Goal: Transaction & Acquisition: Purchase product/service

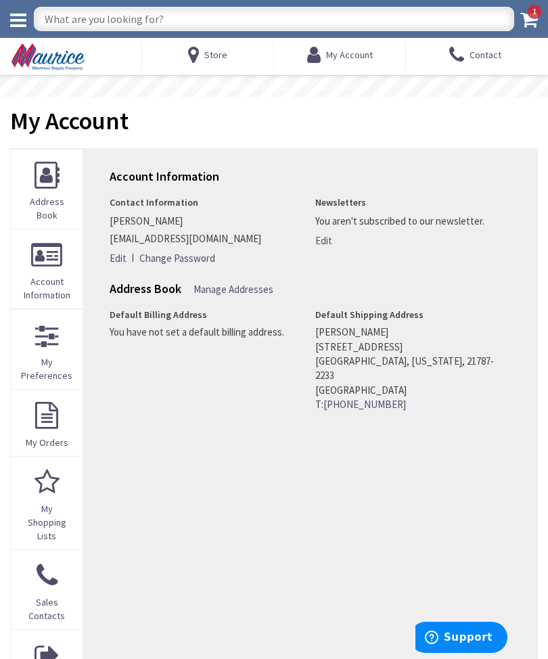
click at [37, 498] on link "My Shopping Lists" at bounding box center [47, 503] width 72 height 93
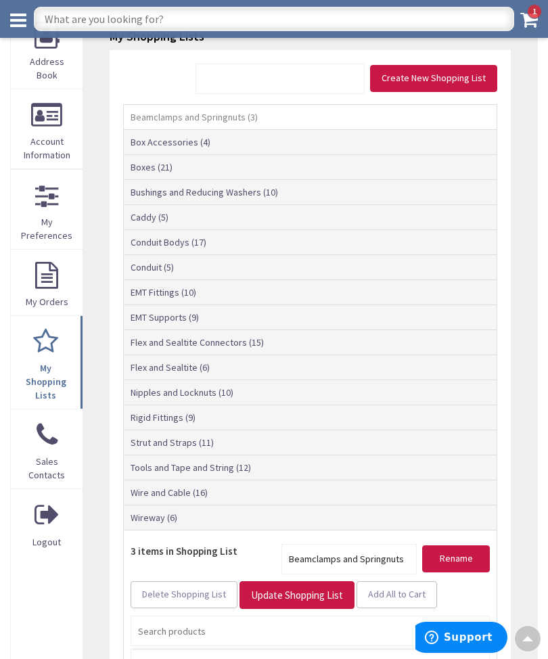
scroll to position [113, 0]
click at [145, 340] on link "Flex and Sealtite Connectors (15)" at bounding box center [310, 341] width 373 height 24
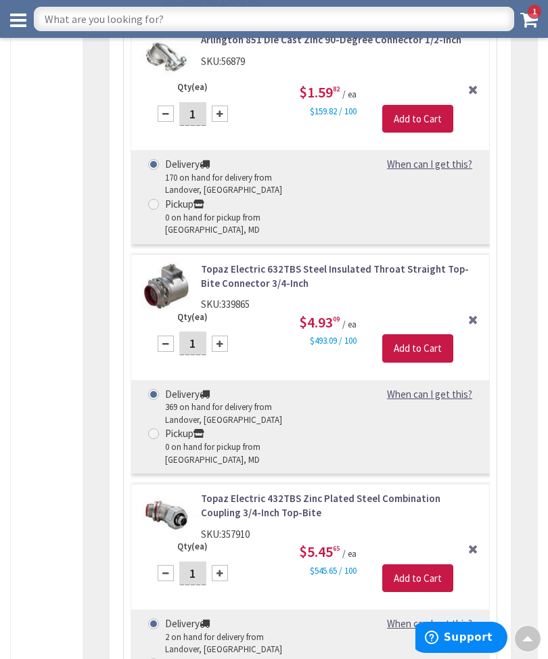
scroll to position [3080, 0]
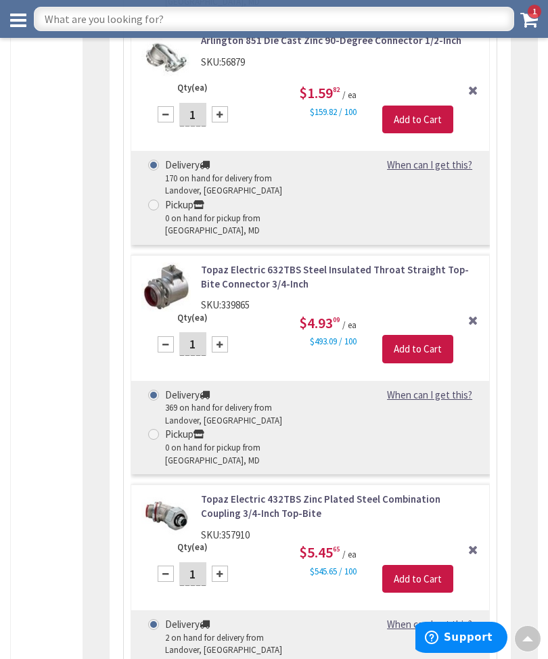
click at [338, 262] on link "Topaz Electric 632TBS Steel Insulated Throat Straight Top-Bite Connector 3/4-In…" at bounding box center [340, 276] width 278 height 29
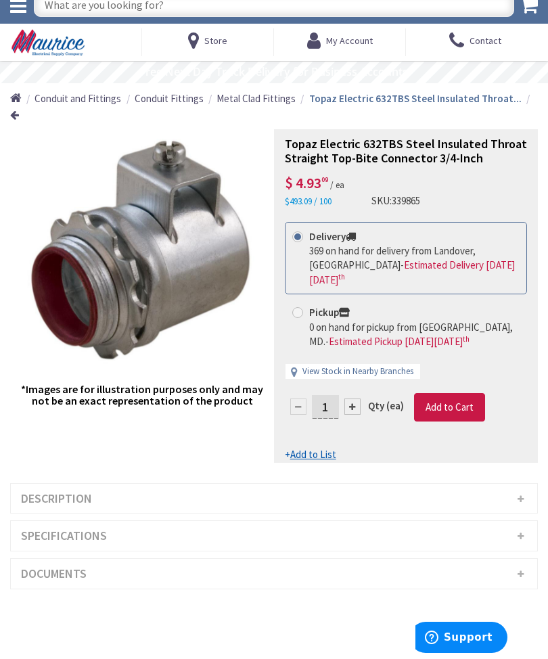
scroll to position [15, 0]
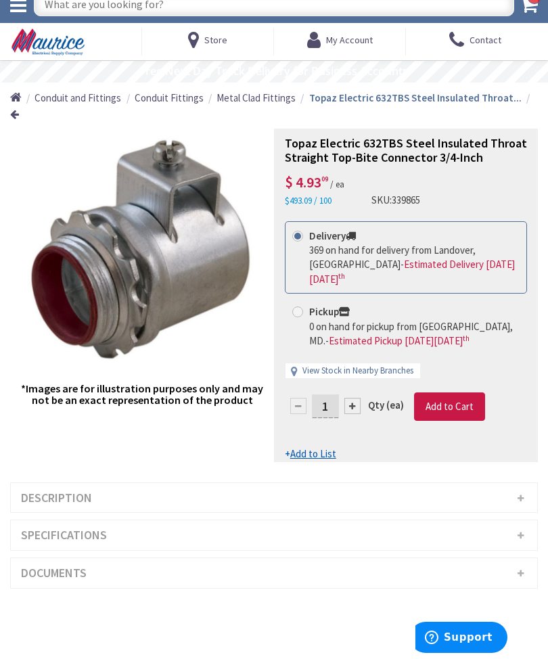
click at [357, 398] on div at bounding box center [352, 406] width 16 height 16
click at [354, 398] on div at bounding box center [352, 406] width 16 height 16
click at [358, 398] on div at bounding box center [352, 406] width 16 height 16
click at [359, 398] on div at bounding box center [352, 406] width 16 height 16
click at [356, 398] on div at bounding box center [352, 406] width 16 height 16
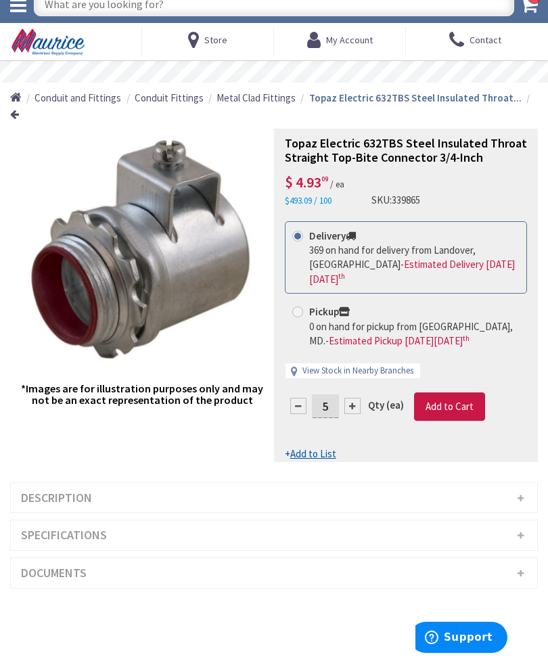
type input "6"
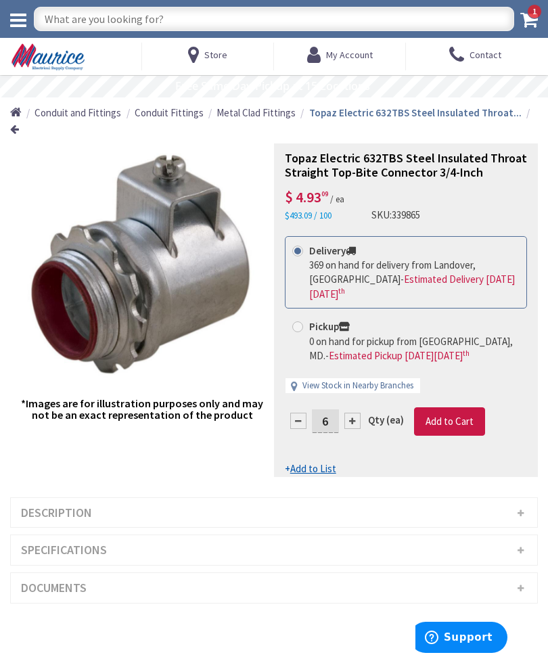
click at [536, 18] on span "1" at bounding box center [534, 11] width 15 height 15
click at [358, 413] on div at bounding box center [352, 421] width 16 height 16
click at [359, 384] on div at bounding box center [406, 310] width 262 height 332
click at [357, 413] on div at bounding box center [352, 421] width 16 height 16
click at [356, 413] on div at bounding box center [352, 421] width 16 height 16
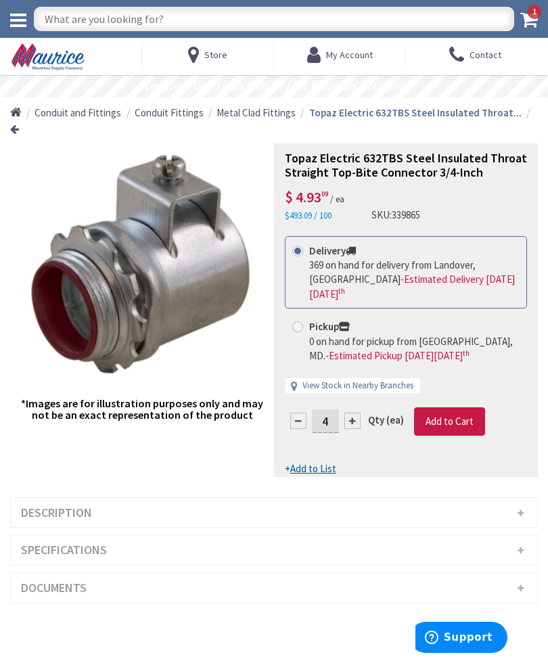
click at [357, 413] on div at bounding box center [352, 421] width 16 height 16
click at [356, 413] on div at bounding box center [352, 421] width 16 height 16
type input "6"
click at [451, 415] on span "Add to Cart" at bounding box center [449, 421] width 48 height 13
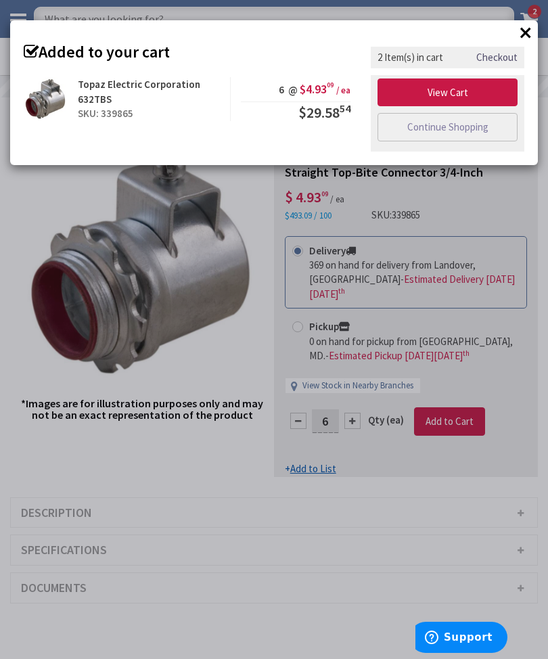
click at [204, 524] on div "× Added to your cart Topaz Electric Corporation 632TBS SKU: 339865 6 @ $4.93 09…" at bounding box center [274, 329] width 548 height 659
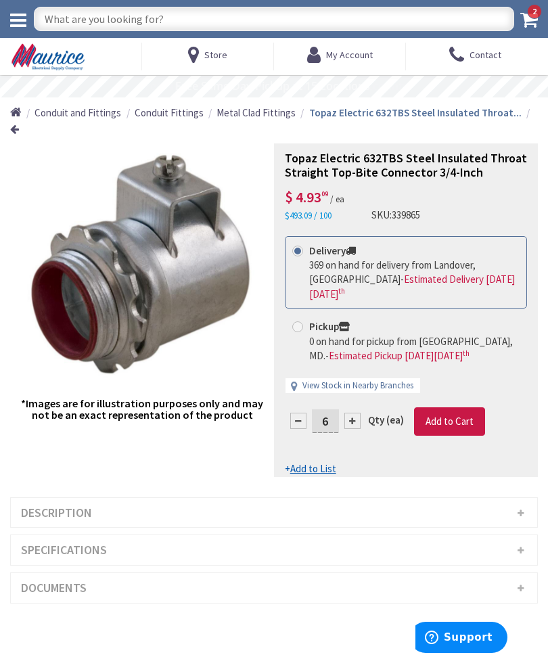
click at [323, 55] on icon at bounding box center [316, 55] width 19 height 24
click at [323, 60] on icon at bounding box center [316, 55] width 19 height 24
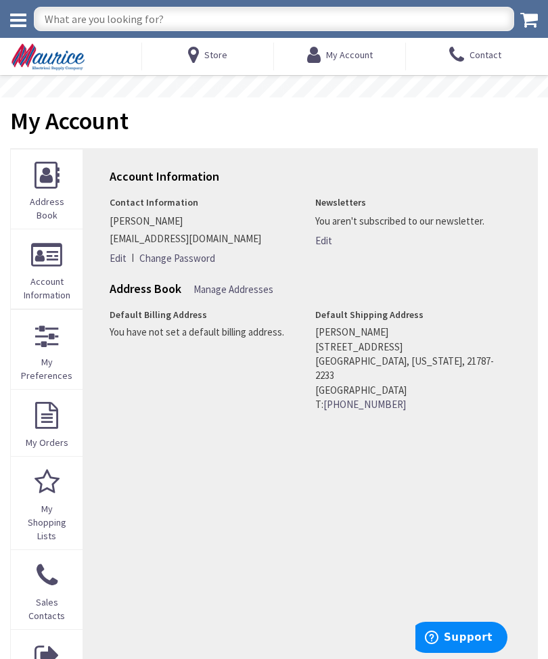
click at [37, 504] on link "My Shopping Lists" at bounding box center [47, 503] width 72 height 93
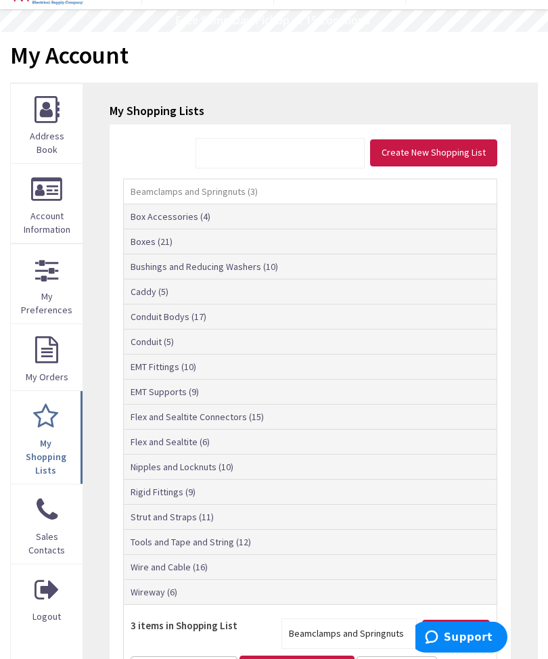
scroll to position [66, 0]
click at [148, 248] on link "Boxes (21)" at bounding box center [310, 241] width 373 height 24
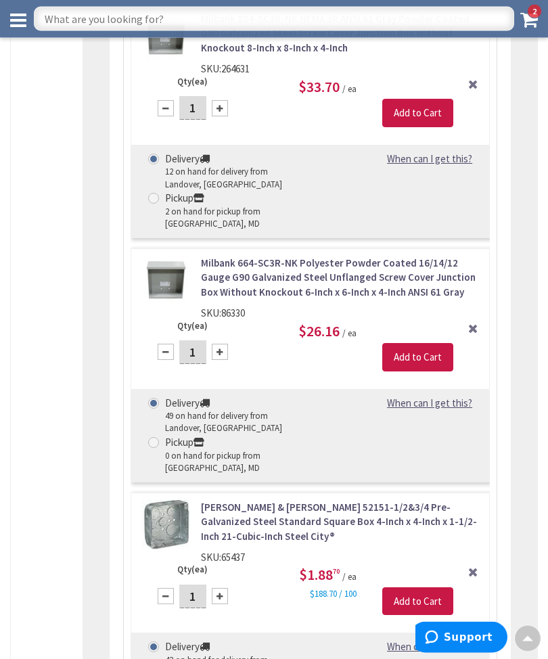
scroll to position [2465, 0]
click at [415, 342] on input "Add to Cart" at bounding box center [417, 356] width 71 height 28
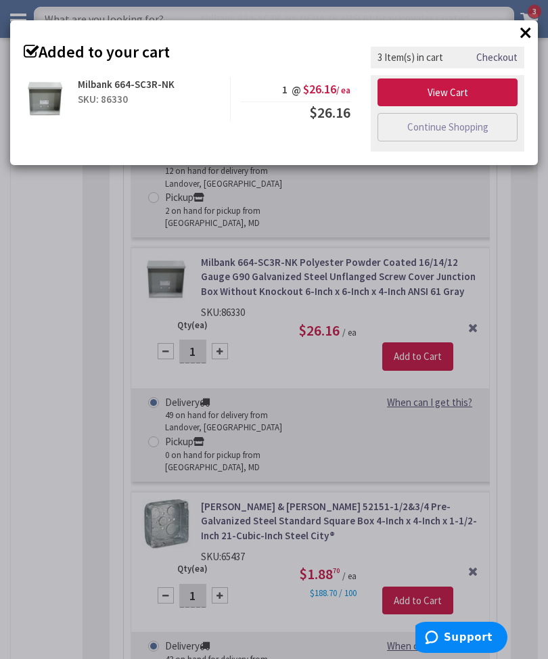
click at [505, 484] on div "× Added to your cart Milbank 664-SC3R-NK SKU: 86330 1 @ $26.16 / ea $26.16" at bounding box center [274, 329] width 548 height 659
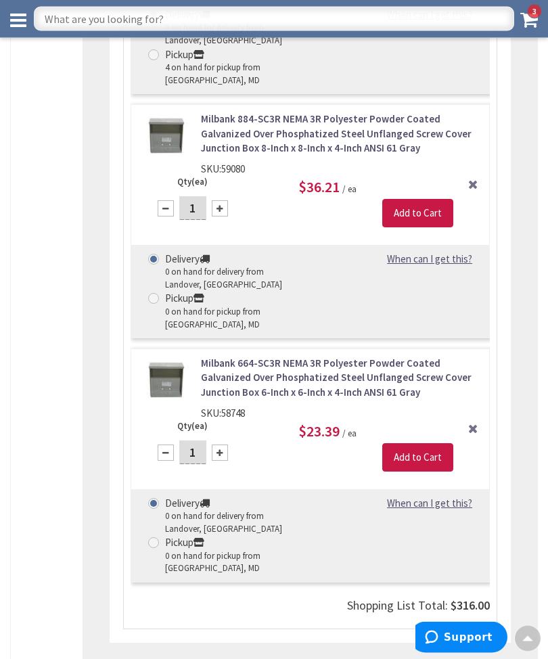
scroll to position [4547, 0]
click at [411, 443] on input "Add to Cart" at bounding box center [417, 457] width 71 height 28
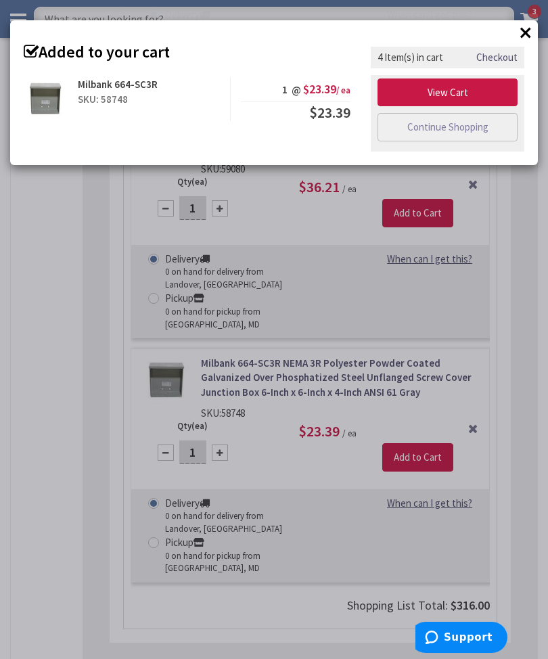
click at [505, 382] on div "× Added to your cart Milbank 664-SC3R SKU: 58748 1 @ $23.39 / ea $23.39" at bounding box center [274, 329] width 548 height 659
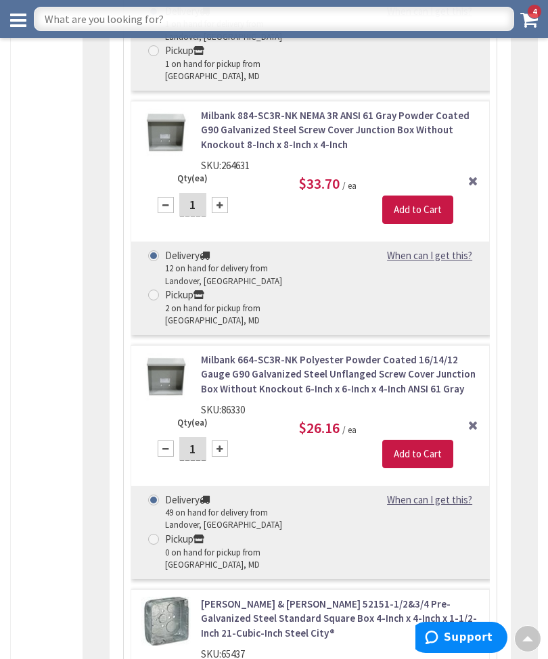
scroll to position [2365, 0]
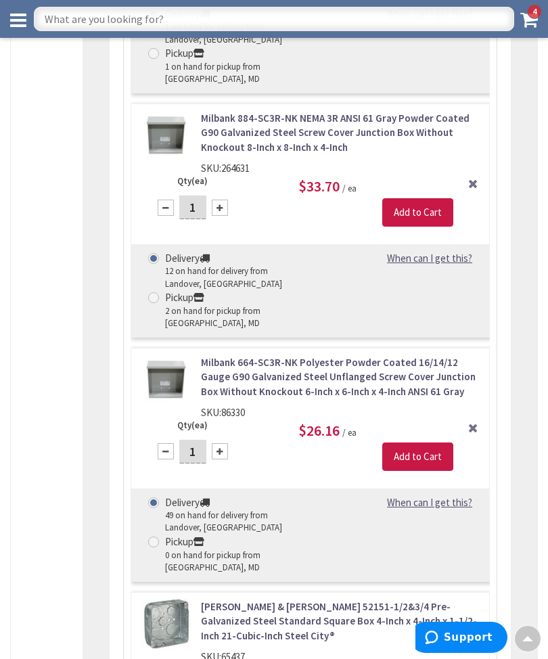
click at [213, 356] on link "Milbank 664-SC3R-NK Polyester Powder Coated 16/14/12 Gauge G90 Galvanized Steel…" at bounding box center [340, 376] width 278 height 43
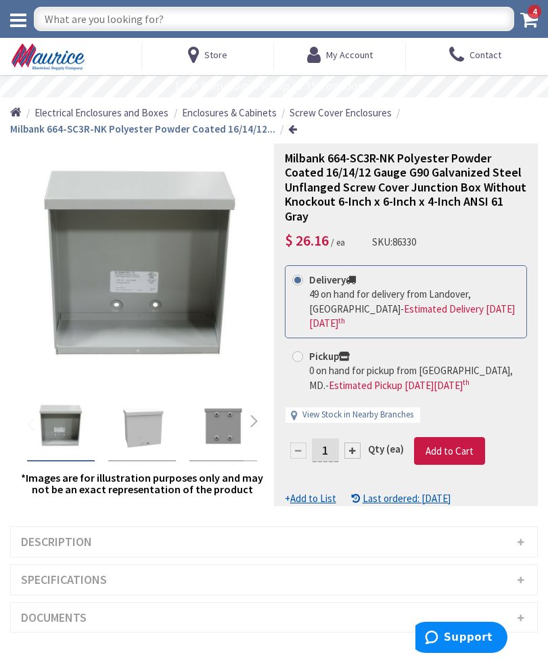
click at [68, 25] on input "text" at bounding box center [274, 19] width 480 height 24
type input "644-sc3r-nk"
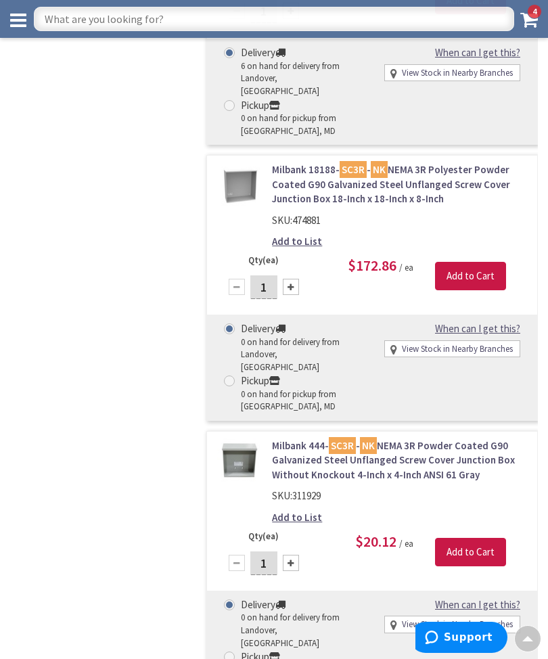
scroll to position [3039, 0]
click at [290, 439] on link "Milbank 444- SC3R - NK NEMA 3R Powder Coated G90 Galvanized Steel Unflanged Scr…" at bounding box center [399, 460] width 255 height 43
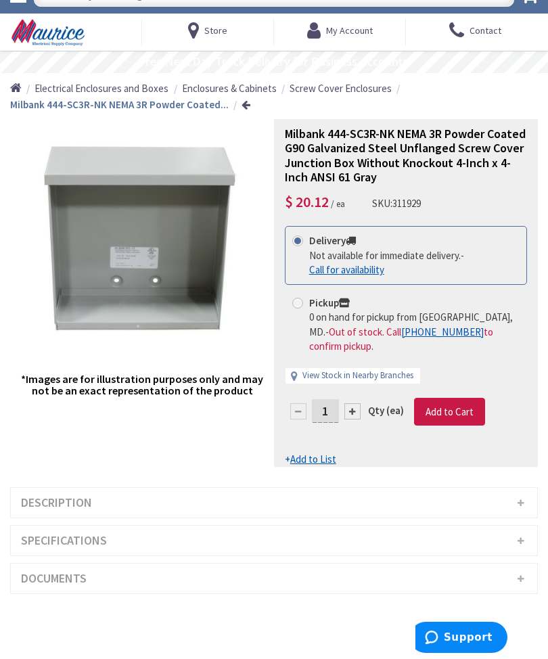
scroll to position [24, 0]
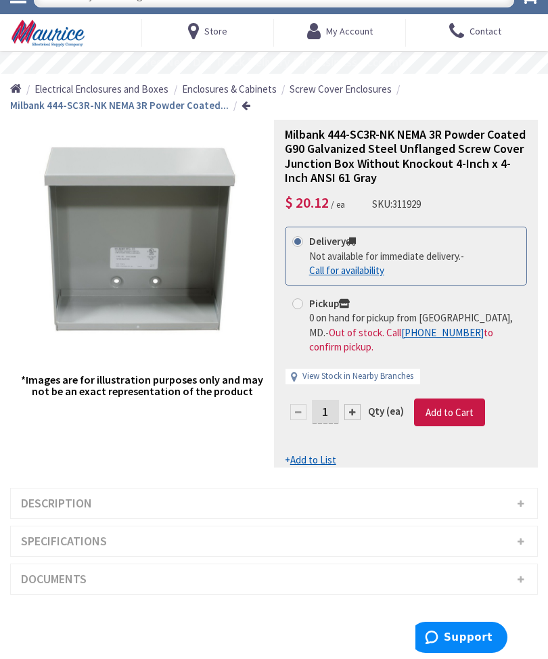
click at [310, 453] on u "Add to List" at bounding box center [313, 459] width 46 height 13
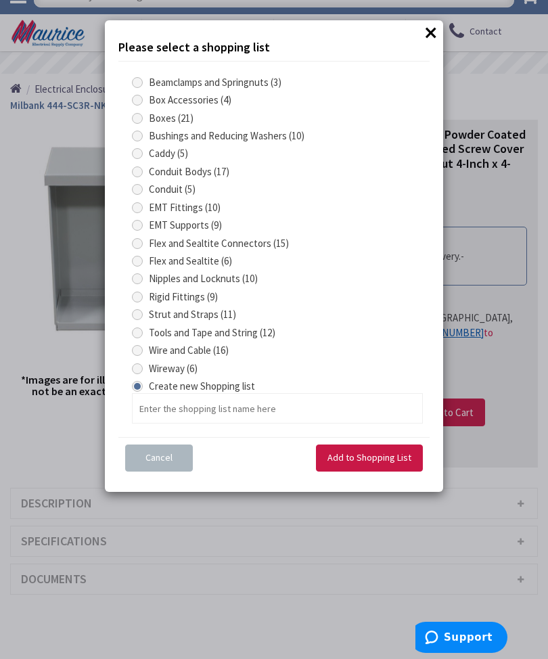
click at [143, 120] on input "Boxes (21)" at bounding box center [139, 118] width 9 height 9
radio input "true"
click at [348, 462] on button "Add to Shopping List" at bounding box center [369, 457] width 107 height 27
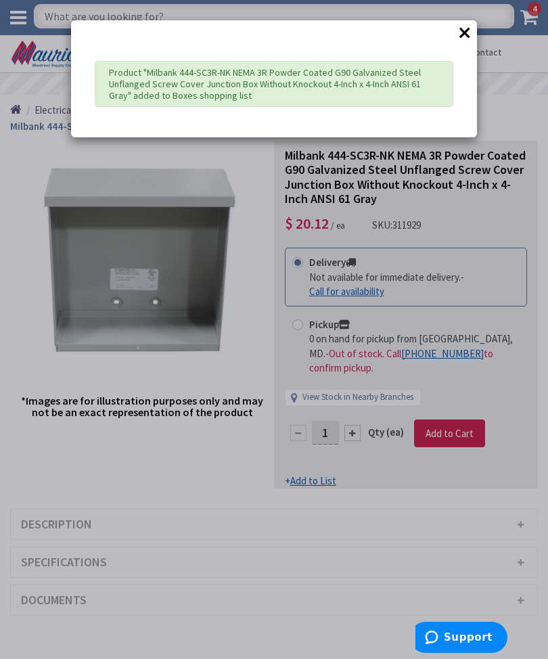
scroll to position [0, 0]
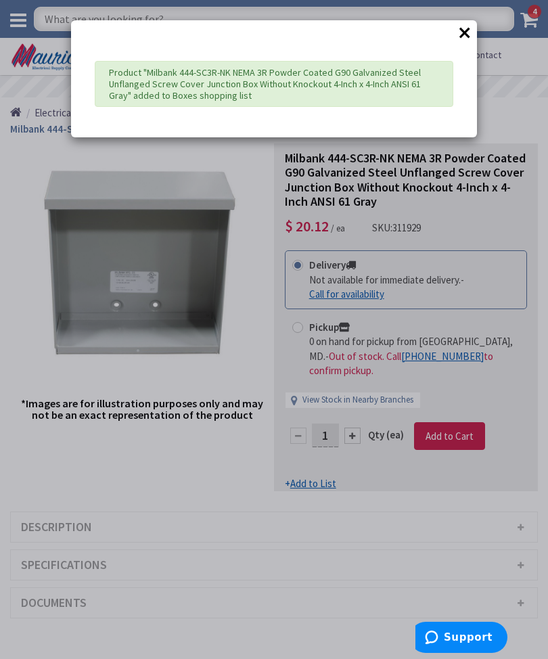
click at [526, 20] on div "× Product "Milbank 444-SC3R-NK NEMA 3R Powder Coated G90 Galvanized Steel Unfla…" at bounding box center [274, 329] width 548 height 659
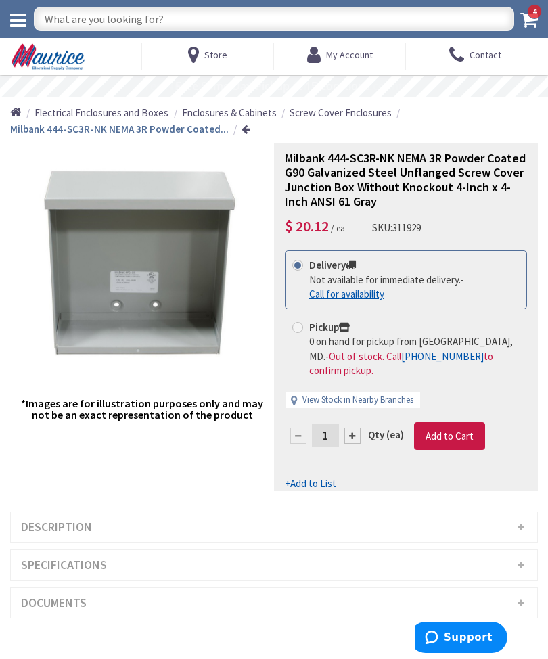
click at [536, 19] on icon at bounding box center [529, 19] width 18 height 19
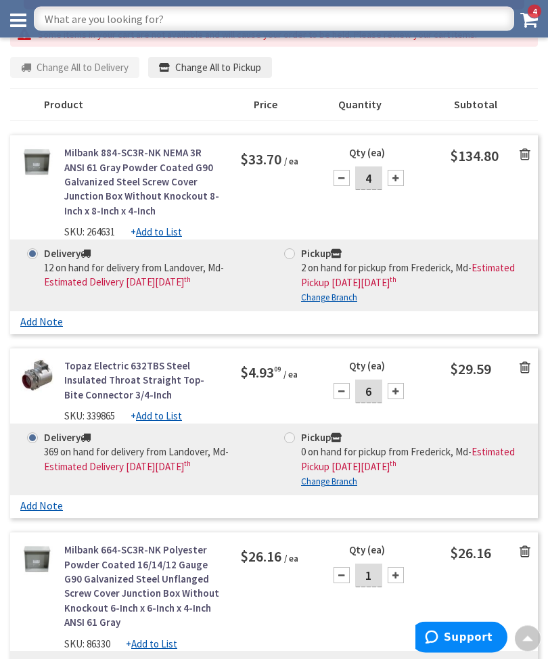
scroll to position [272, 0]
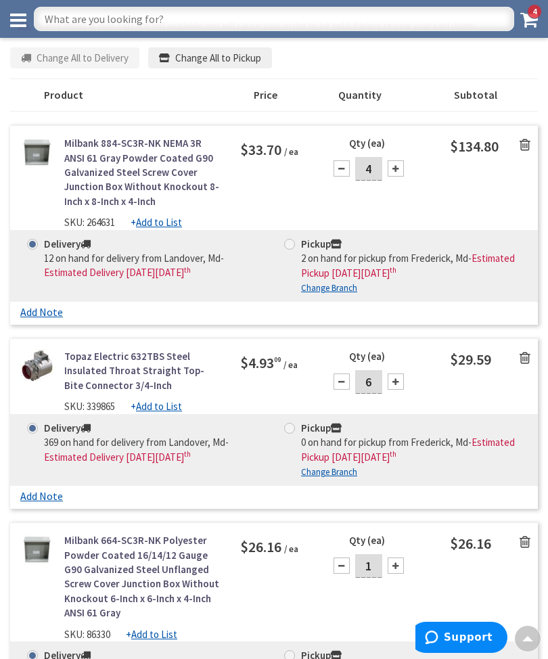
click at [527, 149] on icon at bounding box center [525, 145] width 11 height 14
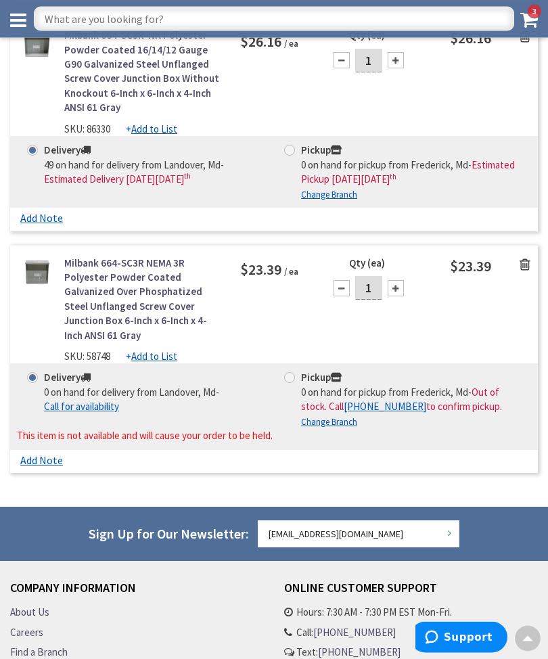
scroll to position [564, 0]
click at [95, 294] on link "Milbank 664-SC3R NEMA 3R Polyester Powder Coated Galvanized Over Phosphatized S…" at bounding box center [142, 299] width 156 height 87
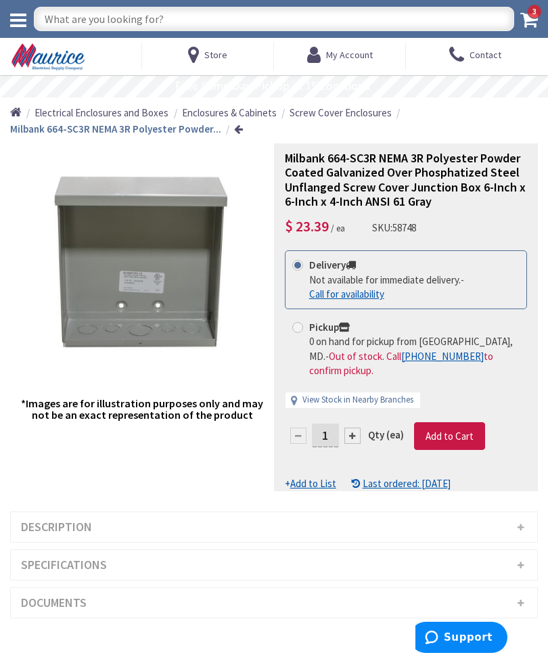
click at [525, 22] on icon at bounding box center [529, 19] width 18 height 19
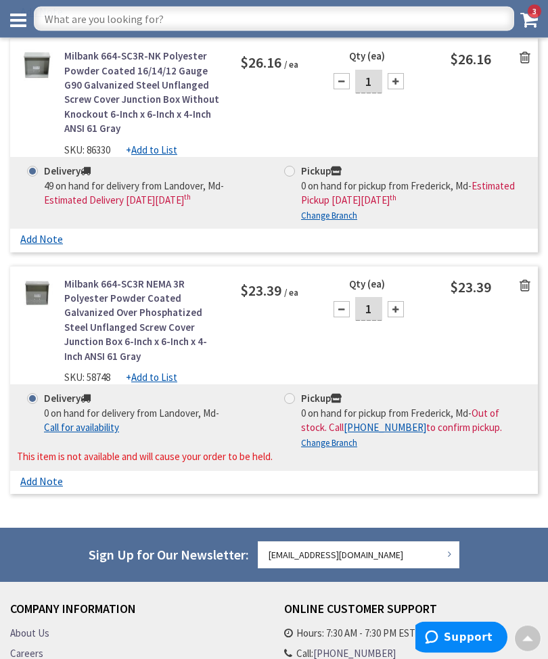
scroll to position [543, 0]
click at [522, 281] on icon at bounding box center [525, 286] width 11 height 14
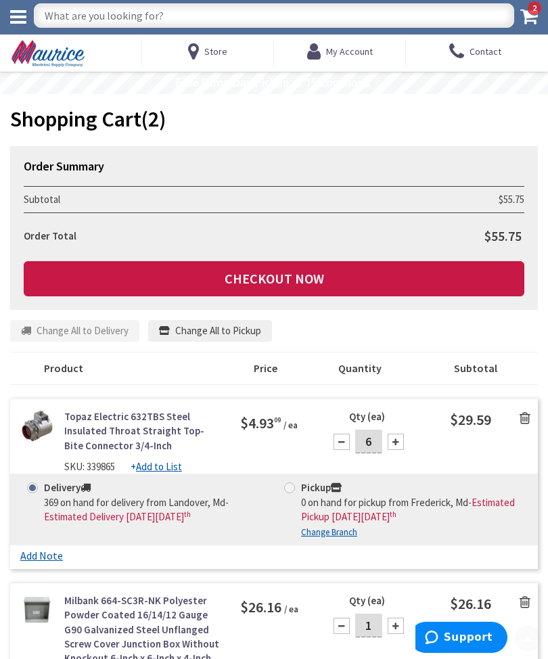
scroll to position [0, 0]
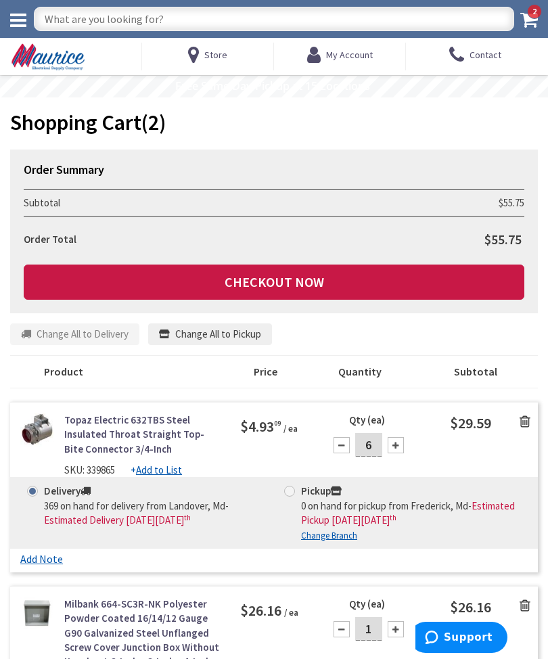
click at [413, 279] on link "Checkout Now" at bounding box center [274, 281] width 501 height 35
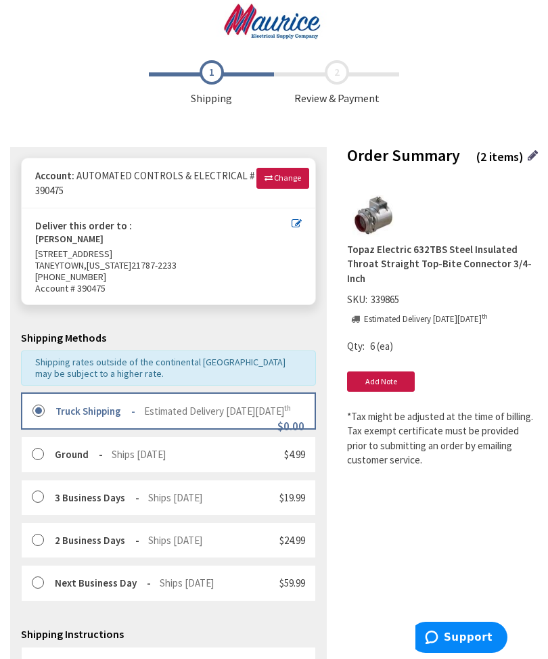
click at [300, 218] on icon at bounding box center [297, 223] width 10 height 10
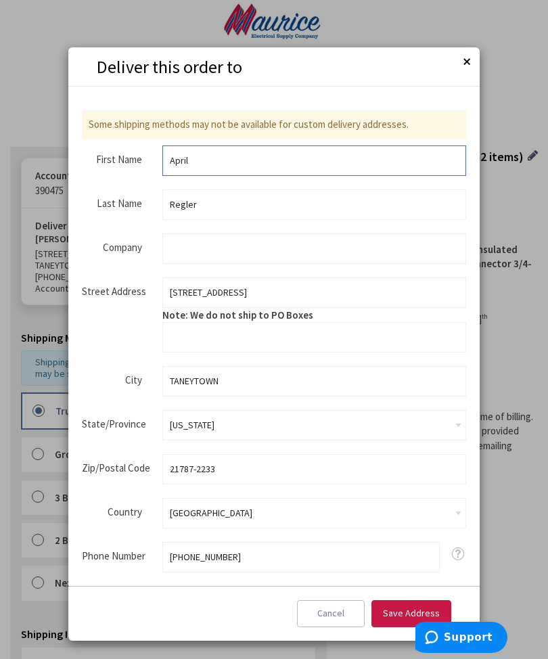
click at [314, 159] on input "April" at bounding box center [313, 160] width 303 height 30
type input "A"
type input "Mike"
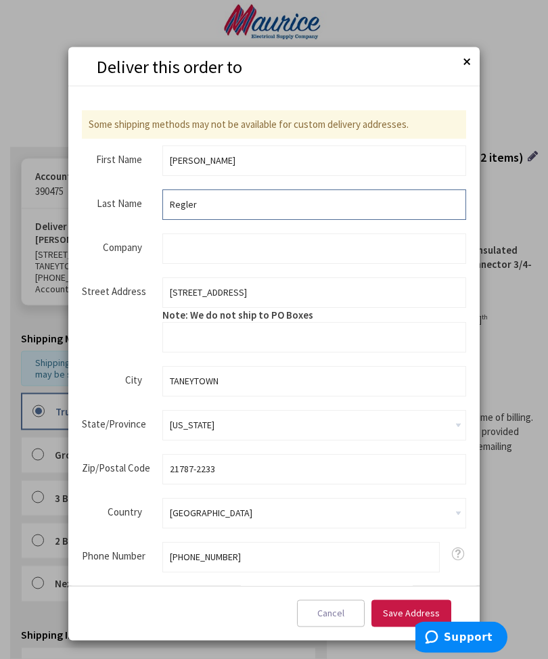
click at [211, 199] on input "Regler" at bounding box center [313, 204] width 303 height 30
type input "R"
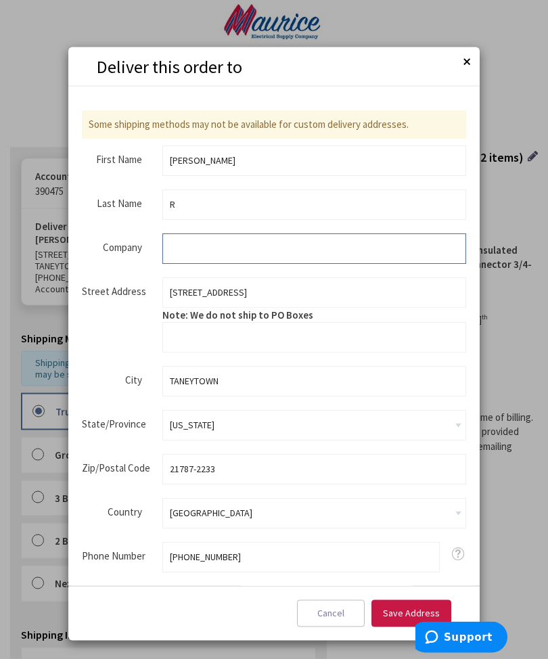
click at [187, 252] on input "Company" at bounding box center [313, 248] width 303 height 30
type input "Automated Controls & Electrical"
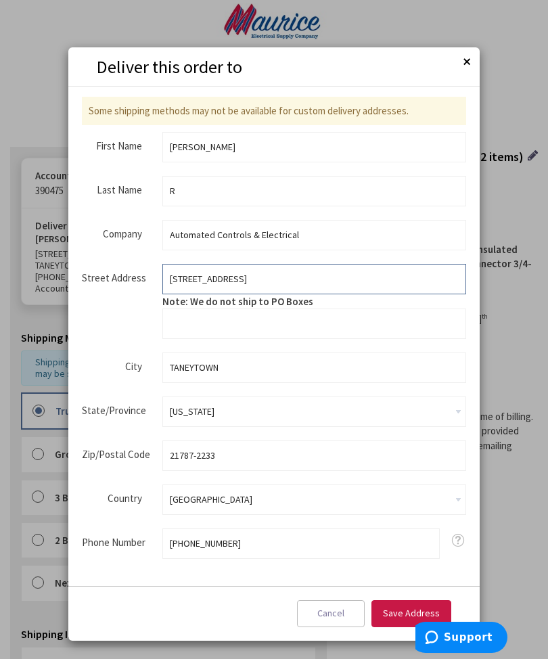
click at [283, 277] on input "306 TANEY HEIGHTS DR" at bounding box center [313, 279] width 303 height 30
type input "3"
type input "[STREET_ADDRESS][PERSON_NAME]"
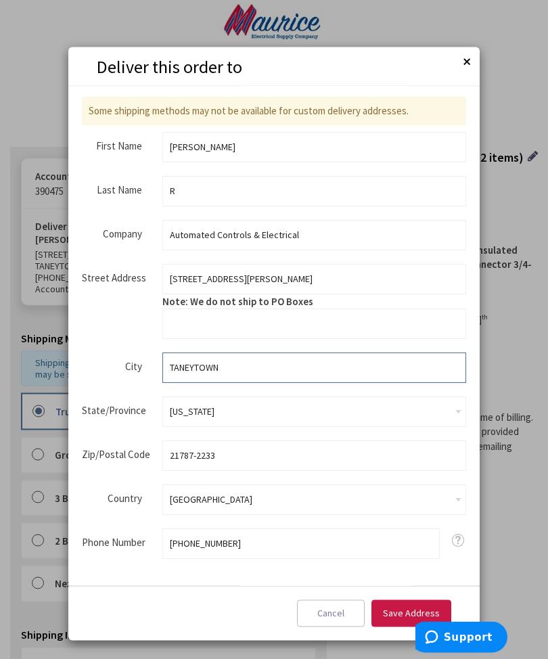
click at [231, 373] on input "TANEYTOWN" at bounding box center [313, 367] width 303 height 30
type input "T"
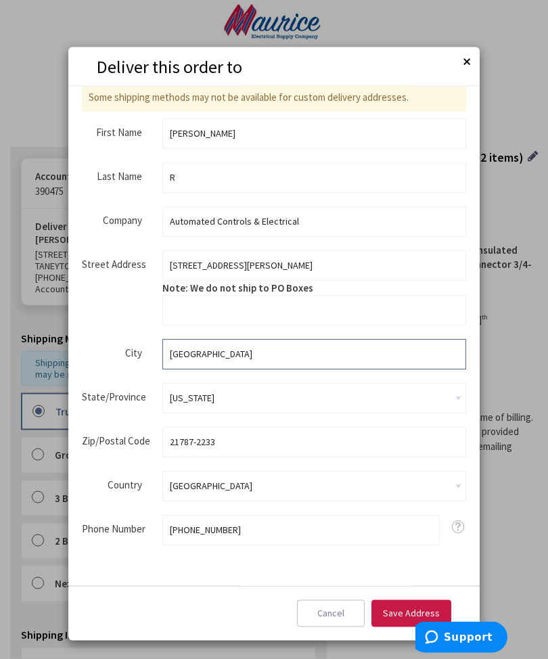
scroll to position [26, 0]
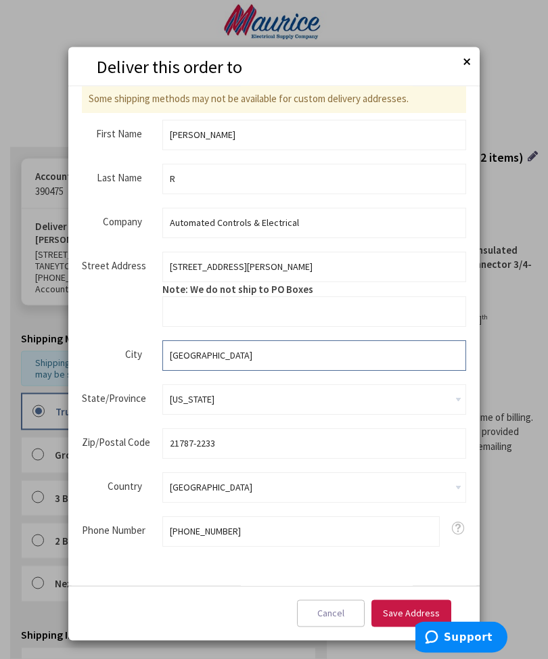
type input "Baltimore"
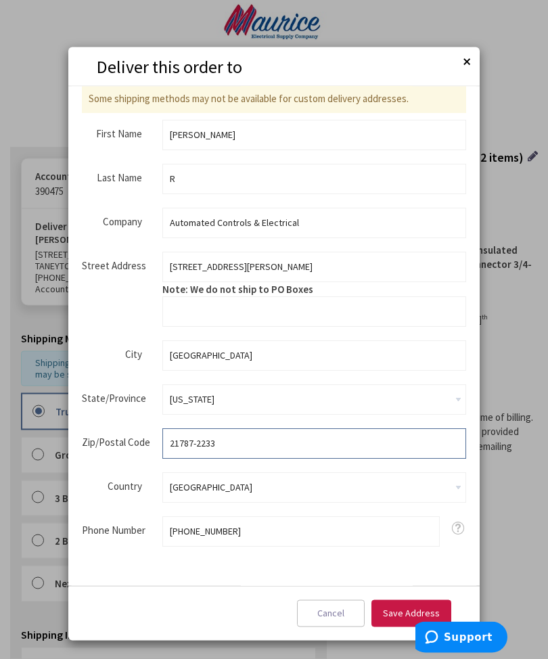
click at [226, 444] on input "21787-2233" at bounding box center [313, 443] width 303 height 30
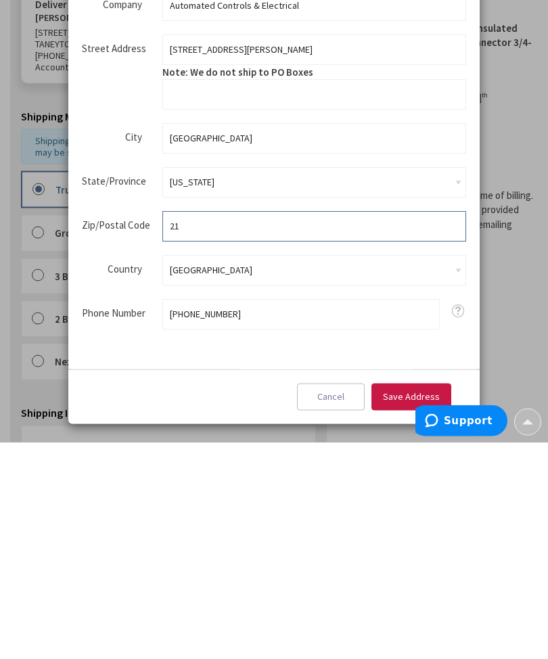
type input "2"
type input "21218"
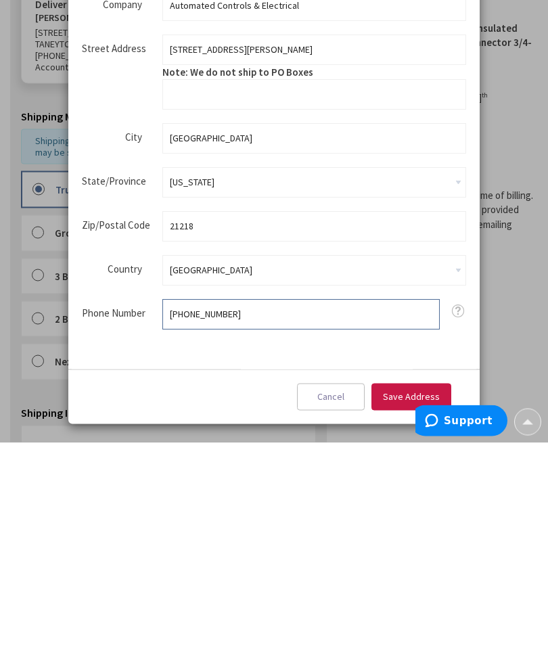
click at [246, 516] on input "443-621-9736" at bounding box center [300, 531] width 277 height 30
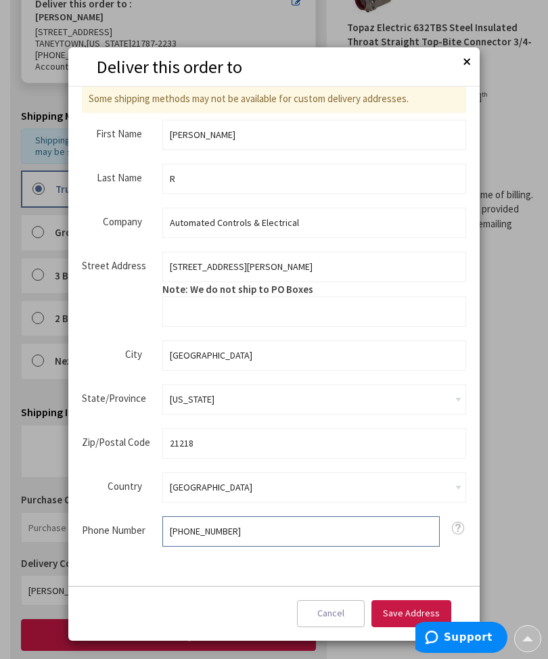
type input "443-415-3589"
click at [398, 610] on span "Save Address" at bounding box center [411, 613] width 57 height 12
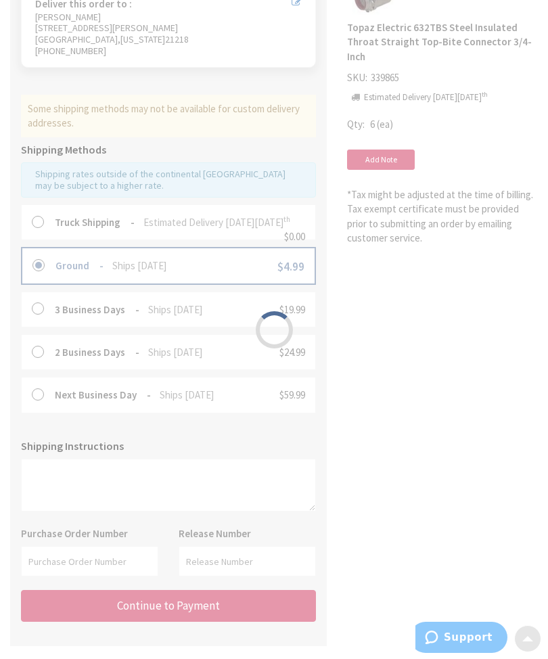
scroll to position [0, 0]
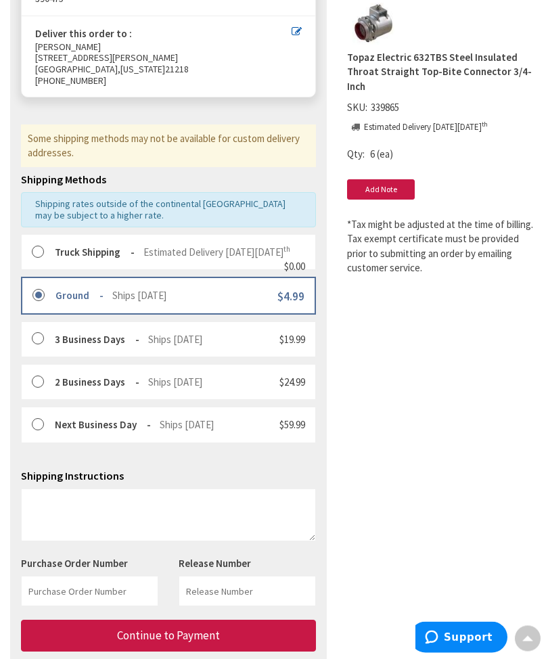
click at [48, 247] on label at bounding box center [42, 253] width 21 height 14
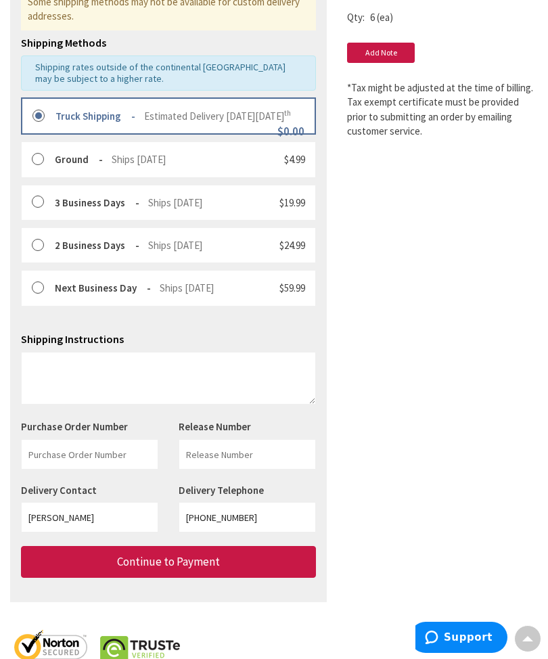
scroll to position [359, 0]
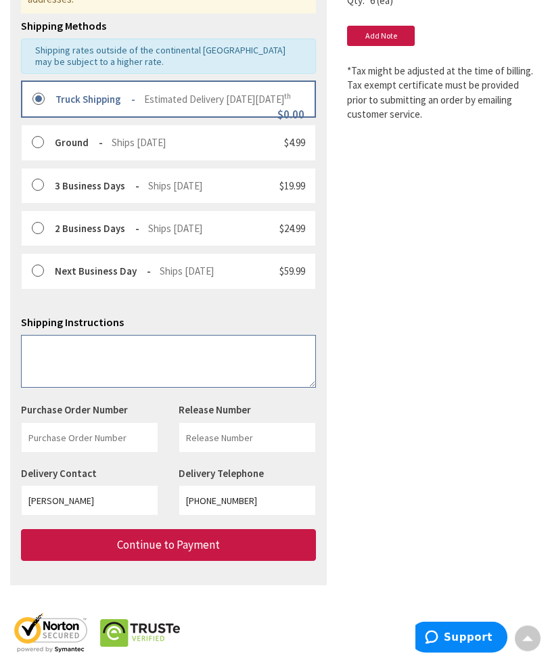
click at [48, 367] on textarea at bounding box center [168, 362] width 295 height 53
type textarea "Mike 443-415-3589"
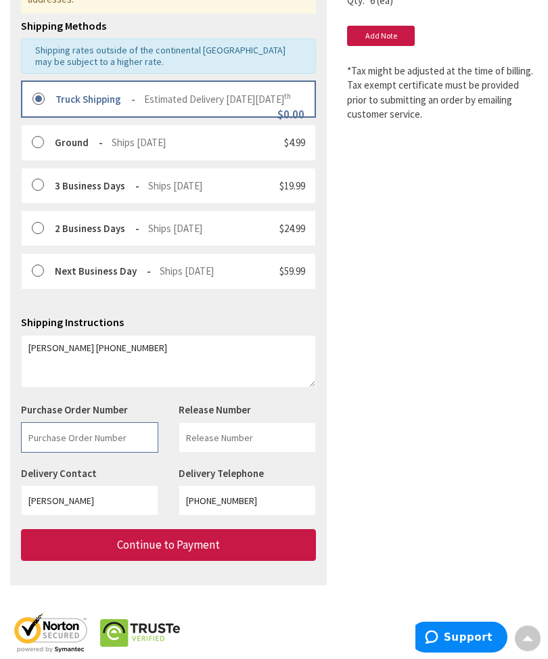
click at [55, 453] on input "text" at bounding box center [89, 438] width 137 height 30
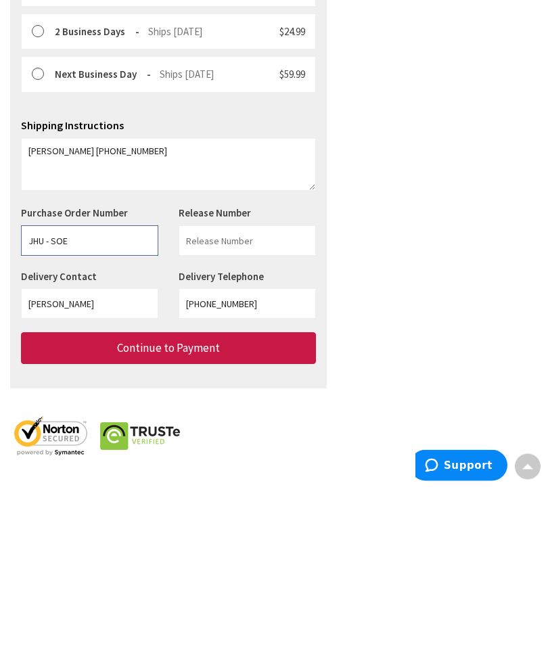
type input "JHU - SOE"
click at [225, 398] on input "text" at bounding box center [247, 413] width 137 height 30
type input "2"
type input "HWS"
click at [93, 461] on input "[PERSON_NAME]" at bounding box center [89, 476] width 137 height 30
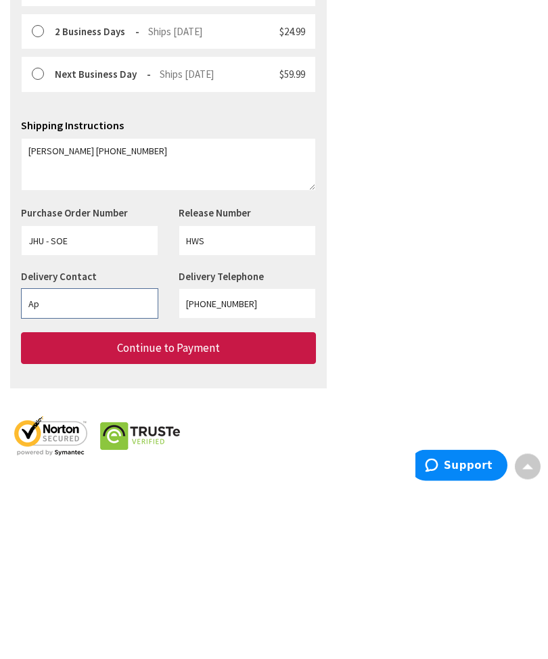
type input "A"
type input "Mike"
click at [258, 461] on input "443-621-9736" at bounding box center [247, 476] width 137 height 30
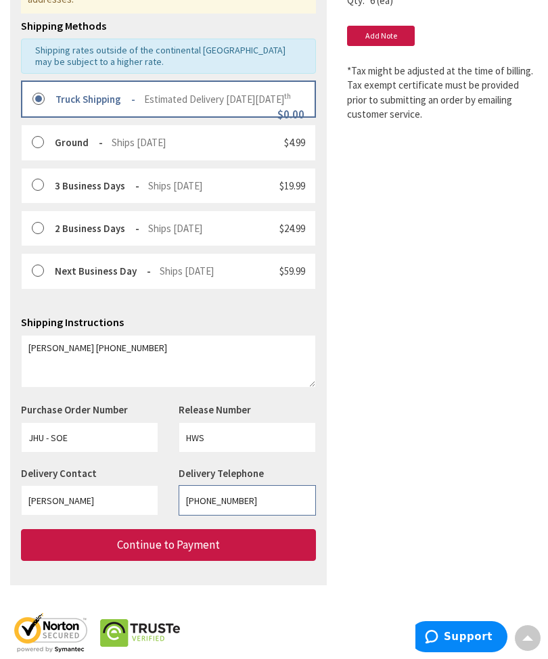
type input "443-415-3589"
click at [140, 551] on button "Continue to Payment" at bounding box center [168, 546] width 295 height 32
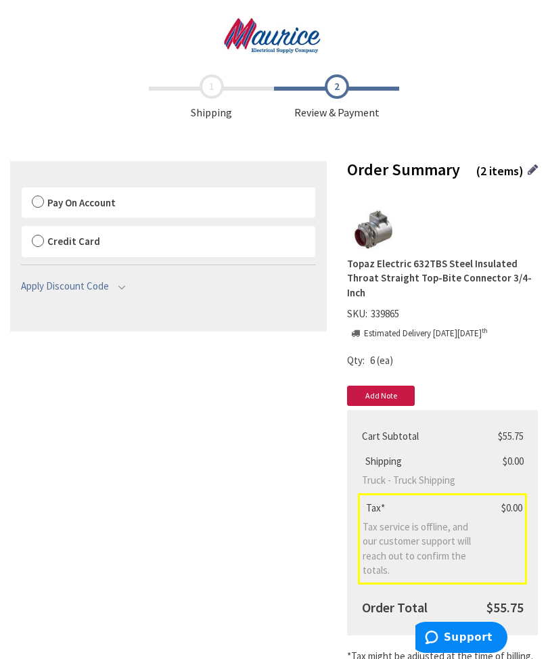
click at [39, 204] on label "Pay On Account" at bounding box center [169, 202] width 294 height 31
click at [22, 190] on input "Pay On Account" at bounding box center [22, 190] width 0 height 0
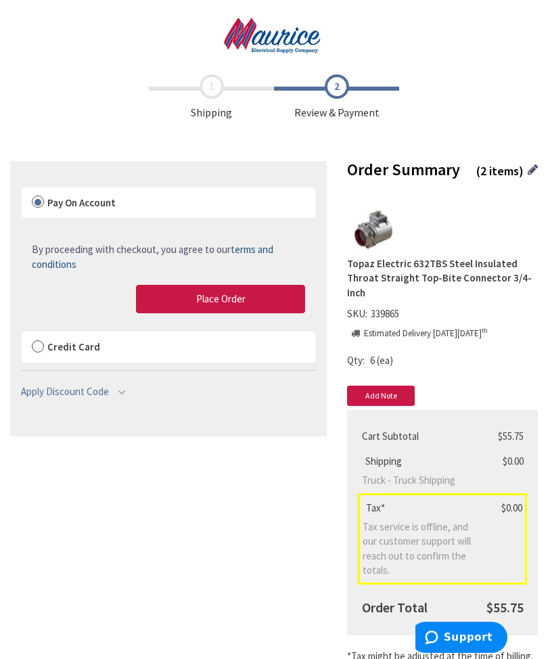
click at [160, 298] on button "Place Order" at bounding box center [220, 299] width 169 height 28
